Goal: Communication & Community: Participate in discussion

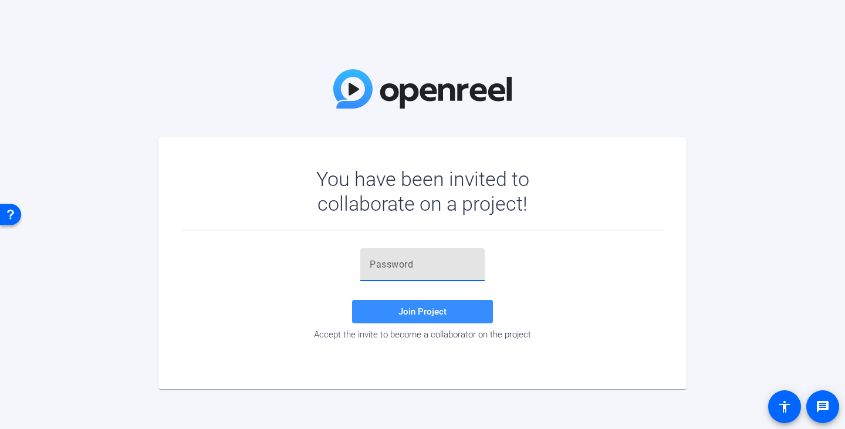
click at [380, 262] on input "text" at bounding box center [423, 265] width 106 height 14
type input ")g!s-2"
click at [374, 314] on span at bounding box center [422, 311] width 141 height 28
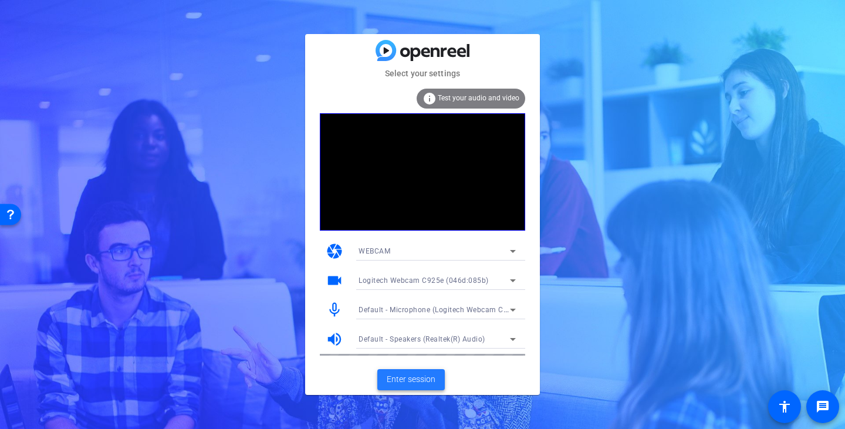
click at [433, 380] on span "Enter session" at bounding box center [411, 379] width 49 height 12
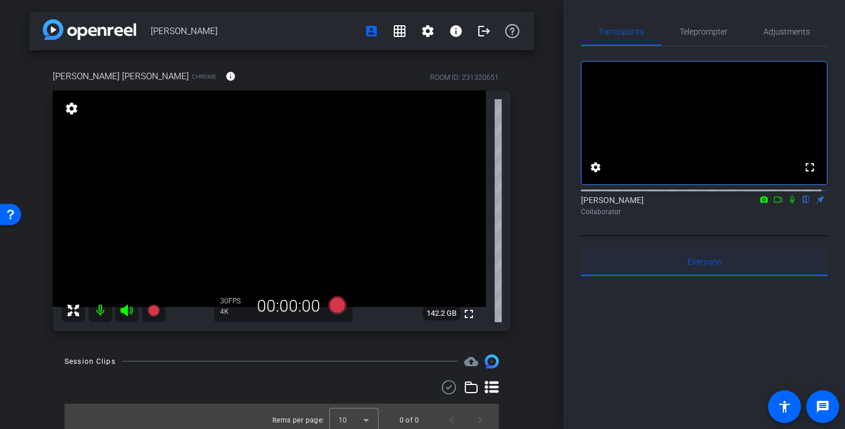
click at [692, 266] on span "Everyone 0" at bounding box center [704, 262] width 33 height 8
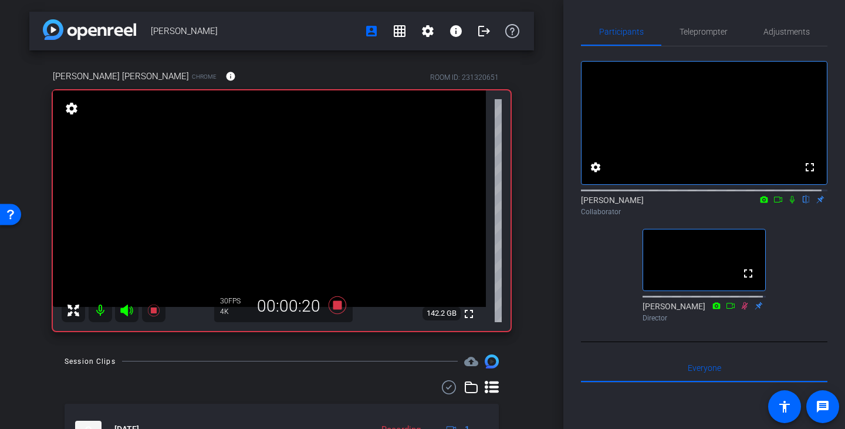
click at [790, 204] on icon at bounding box center [792, 200] width 5 height 8
click at [787, 204] on icon at bounding box center [791, 199] width 9 height 8
click at [788, 204] on icon at bounding box center [791, 199] width 9 height 8
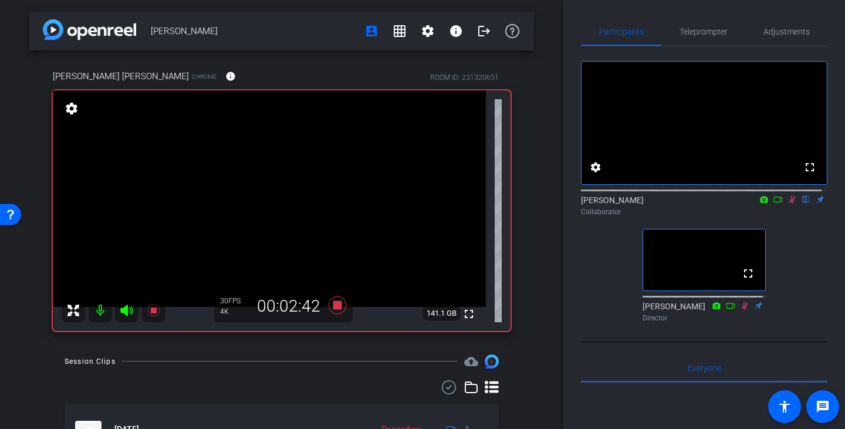
click at [785, 205] on mat-icon at bounding box center [792, 199] width 14 height 11
click at [787, 204] on icon at bounding box center [791, 199] width 9 height 8
click at [789, 204] on icon at bounding box center [792, 200] width 6 height 8
click at [787, 204] on icon at bounding box center [791, 199] width 9 height 8
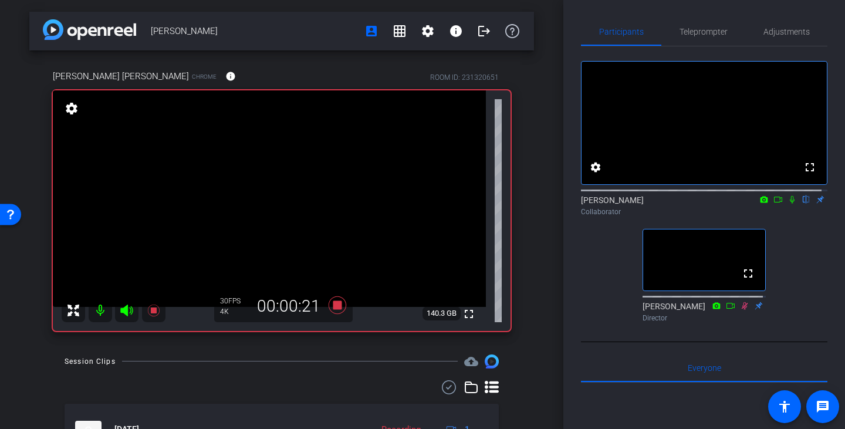
click at [790, 204] on icon at bounding box center [792, 200] width 5 height 8
click at [787, 204] on icon at bounding box center [791, 199] width 9 height 8
click at [790, 204] on icon at bounding box center [792, 200] width 5 height 8
click at [788, 204] on icon at bounding box center [791, 199] width 9 height 8
click at [785, 205] on mat-icon at bounding box center [792, 199] width 14 height 11
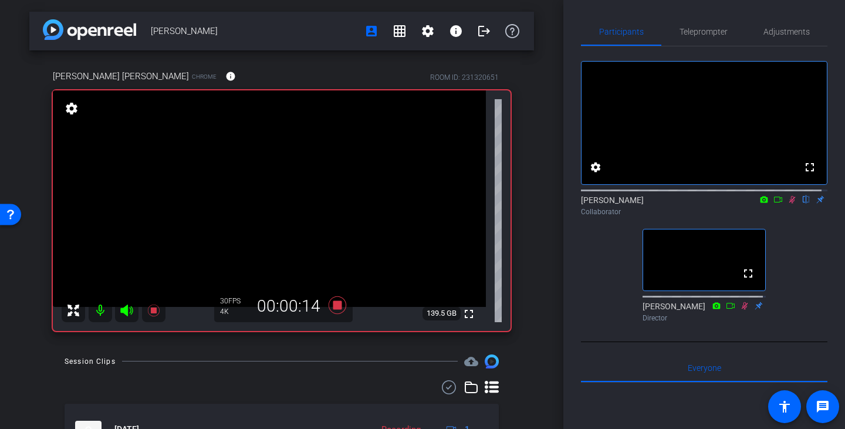
click at [798, 255] on div "fullscreen settings [PERSON_NAME] flip Collaborator fullscreen [PERSON_NAME] Di…" at bounding box center [704, 186] width 246 height 280
click at [787, 204] on icon at bounding box center [791, 199] width 9 height 8
click at [788, 204] on icon at bounding box center [791, 199] width 9 height 8
click at [789, 204] on icon at bounding box center [792, 200] width 6 height 8
click at [785, 205] on mat-icon at bounding box center [792, 199] width 14 height 11
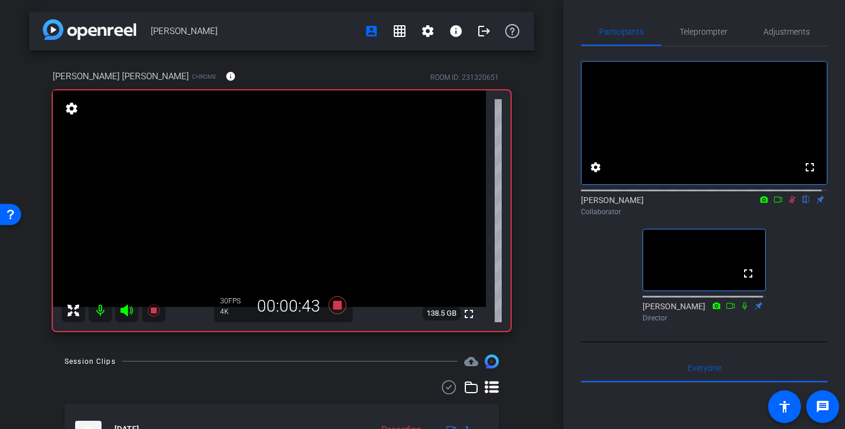
click at [787, 204] on icon at bounding box center [791, 199] width 9 height 8
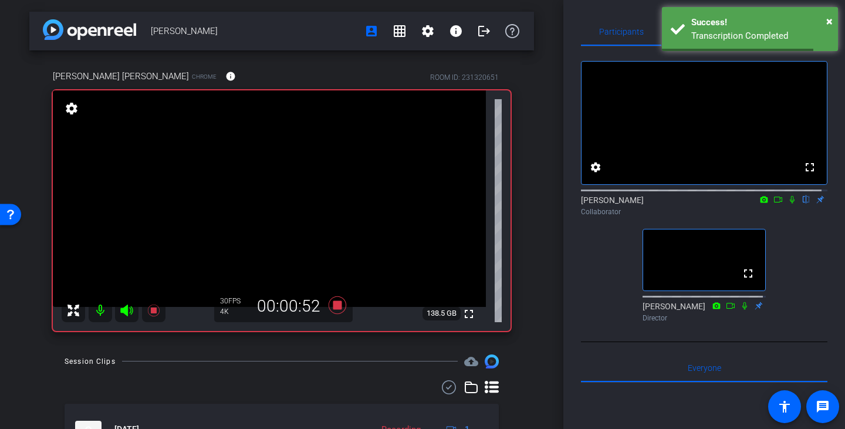
click at [787, 204] on icon at bounding box center [791, 199] width 9 height 8
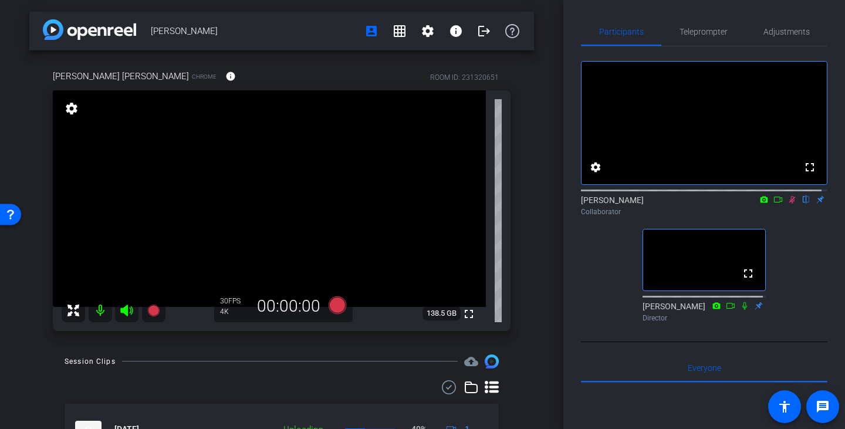
click at [788, 205] on mat-icon at bounding box center [792, 199] width 14 height 11
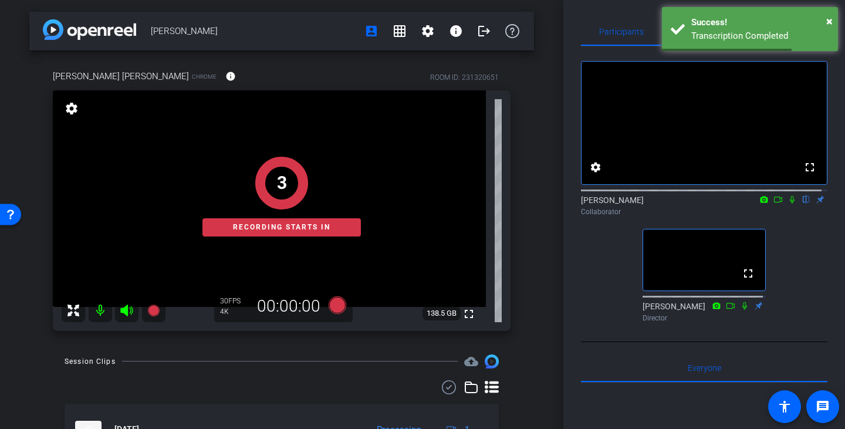
click at [787, 204] on icon at bounding box center [791, 199] width 9 height 8
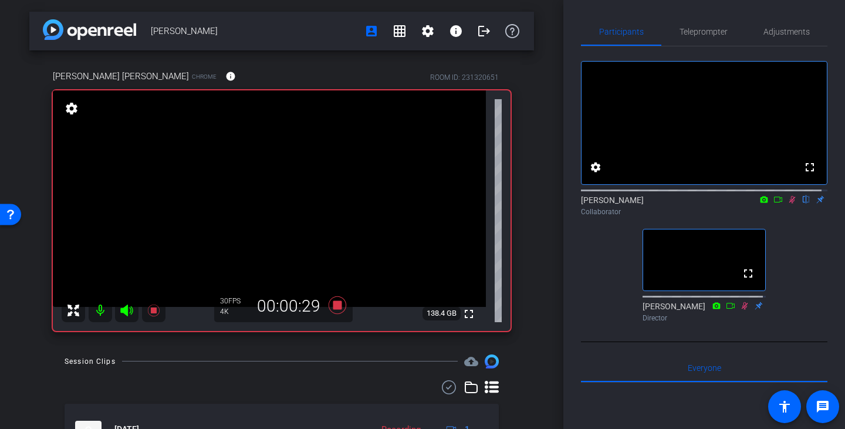
click at [787, 204] on icon at bounding box center [791, 199] width 9 height 8
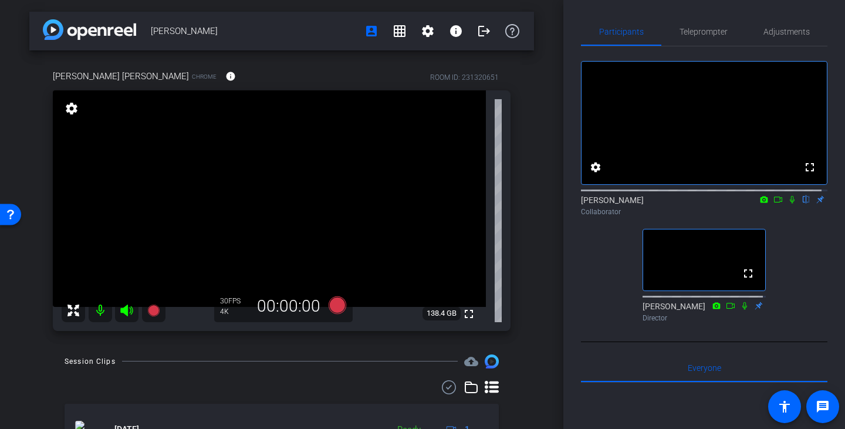
click at [29, 300] on div "[PERSON_NAME] [PERSON_NAME] Chrome info ROOM ID: 231320651 fullscreen settings …" at bounding box center [281, 196] width 505 height 292
click at [480, 31] on mat-icon "logout" at bounding box center [484, 31] width 14 height 14
